Goal: Task Accomplishment & Management: Use online tool/utility

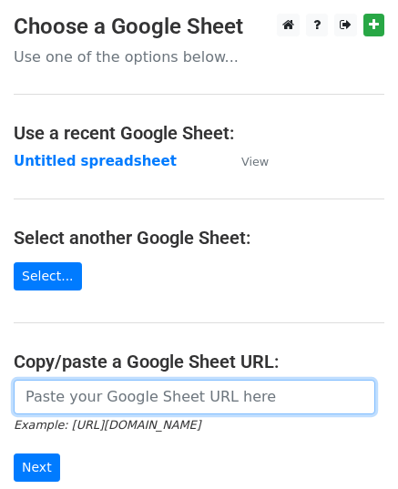
click at [63, 386] on input "url" at bounding box center [194, 396] width 361 height 35
paste input "[URL][DOMAIN_NAME]"
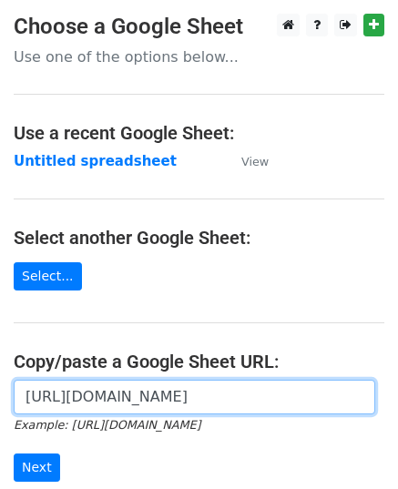
scroll to position [0, 546]
type input "[URL][DOMAIN_NAME]"
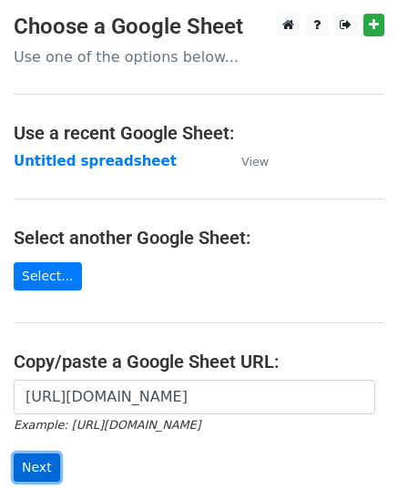
scroll to position [0, 0]
click at [44, 461] on input "Next" at bounding box center [37, 467] width 46 height 28
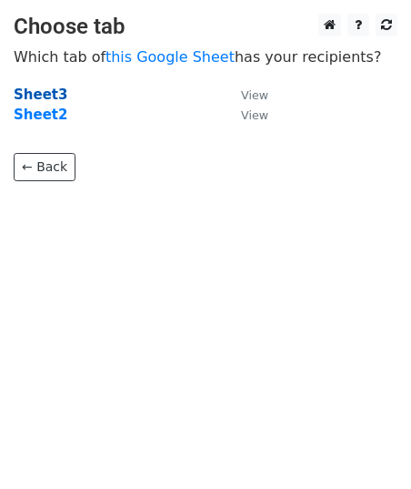
click at [54, 97] on strong "Sheet3" at bounding box center [41, 94] width 54 height 16
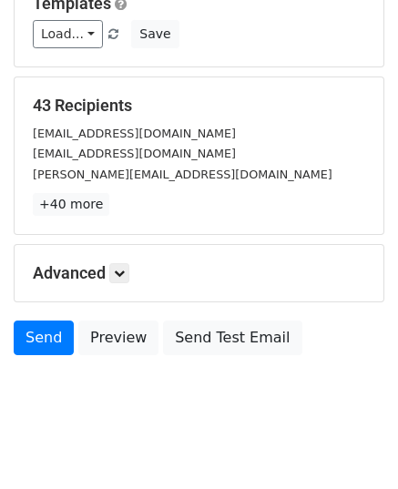
scroll to position [215, 0]
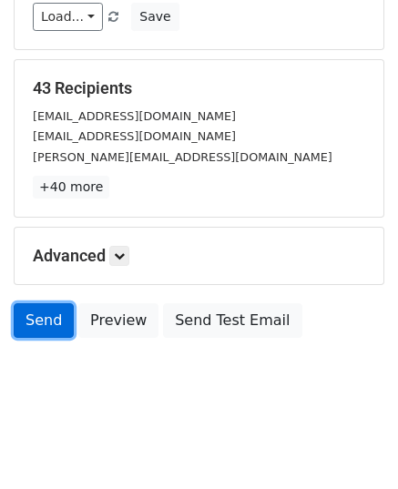
click at [53, 307] on link "Send" at bounding box center [44, 320] width 60 height 35
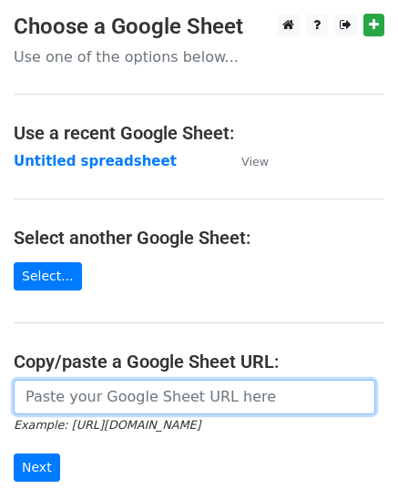
click at [66, 404] on input "url" at bounding box center [194, 396] width 361 height 35
paste input "[URL][DOMAIN_NAME]"
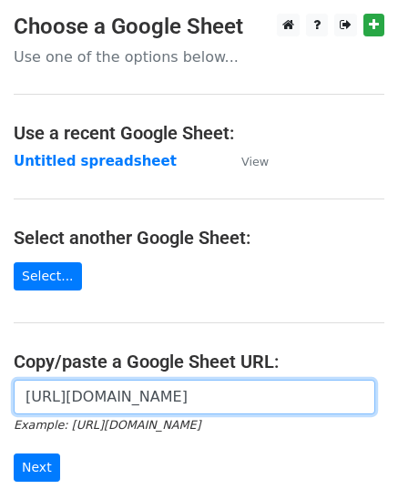
scroll to position [0, 546]
type input "[URL][DOMAIN_NAME]"
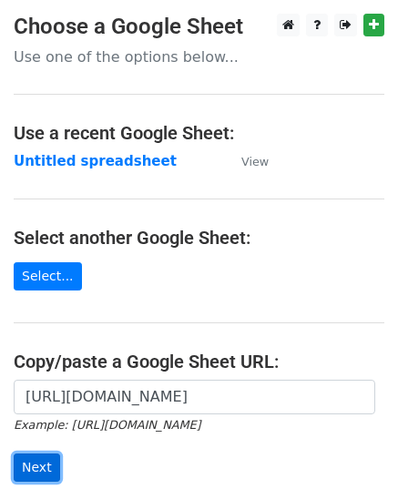
scroll to position [0, 0]
click at [38, 457] on input "Next" at bounding box center [37, 467] width 46 height 28
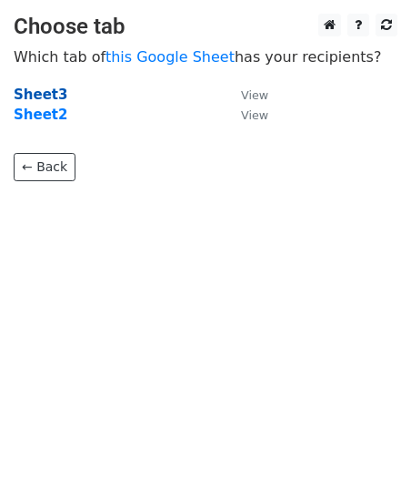
click at [46, 89] on strong "Sheet3" at bounding box center [41, 94] width 54 height 16
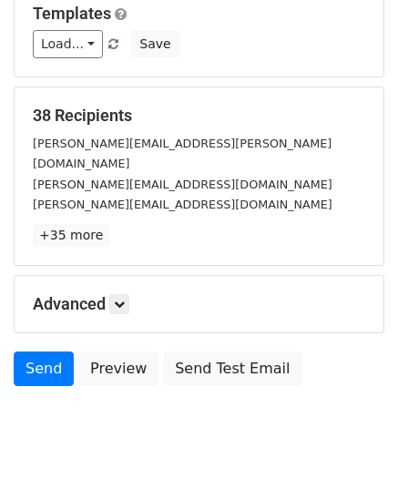
scroll to position [215, 0]
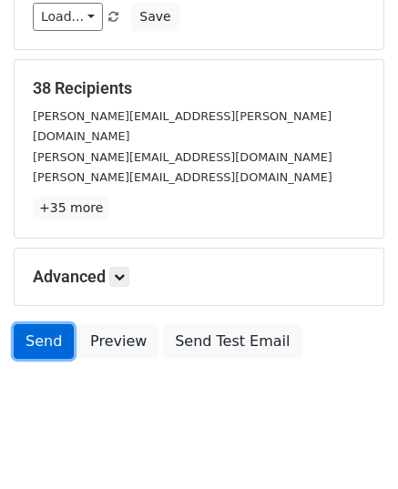
click at [41, 326] on link "Send" at bounding box center [44, 341] width 60 height 35
